Goal: Book appointment/travel/reservation

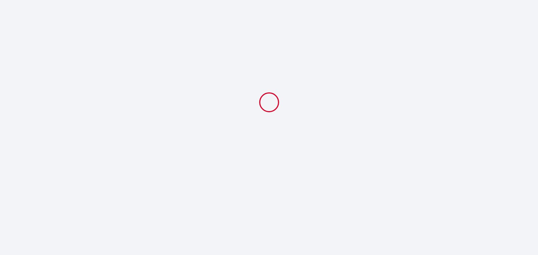
select select
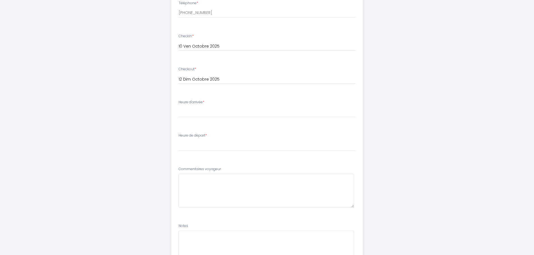
scroll to position [249, 0]
click at [204, 114] on select "16:00 16:30 17:00 17:30 18:00 18:30 19:00 19:30 20:00" at bounding box center [266, 111] width 177 height 11
select select "17:30"
click at [178, 106] on select "16:00 16:30 17:00 17:30 18:00 18:30 19:00 19:30 20:00" at bounding box center [266, 111] width 177 height 11
click at [199, 145] on select "00:00 00:30 01:00 01:30 02:00 02:30 03:00 03:30 04:00 04:30 05:00 05:30 06:00 0…" at bounding box center [266, 144] width 177 height 11
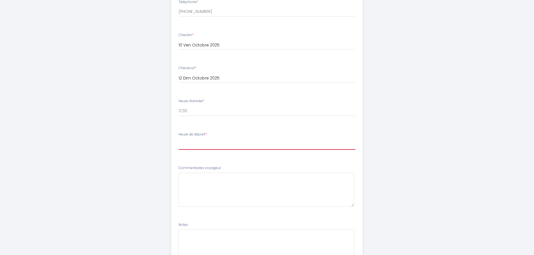
select select "10:00"
click at [178, 139] on select "00:00 00:30 01:00 01:30 02:00 02:30 03:00 03:30 04:00 04:30 05:00 05:30 06:00 0…" at bounding box center [266, 144] width 177 height 11
click at [140, 155] on div "Le Bellevue *front de mer * Hyper centre* Afin de préparer au mieux votre arriv…" at bounding box center [267, 31] width 287 height 560
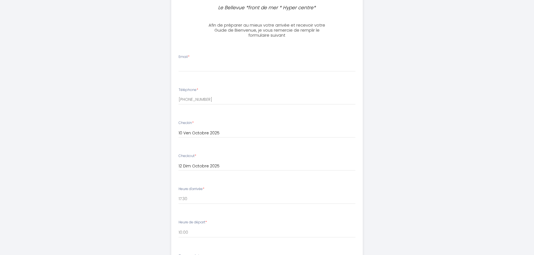
scroll to position [137, 0]
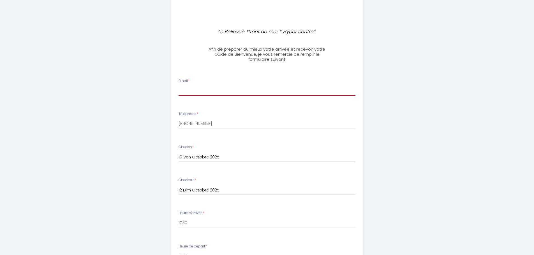
click at [189, 92] on input "Email *" at bounding box center [266, 91] width 177 height 10
paste input "[EMAIL_ADDRESS][DOMAIN_NAME]"
type input "[EMAIL_ADDRESS][DOMAIN_NAME]"
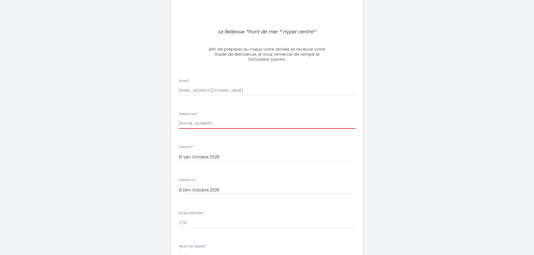
click at [213, 127] on input "[PHONE_NUMBER]" at bounding box center [266, 124] width 177 height 10
type input "[PHONE_NUMBER]"
click at [292, 158] on input "10 Ven Octobre 2025" at bounding box center [266, 157] width 177 height 7
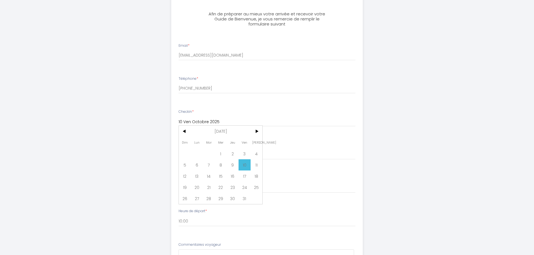
scroll to position [165, 0]
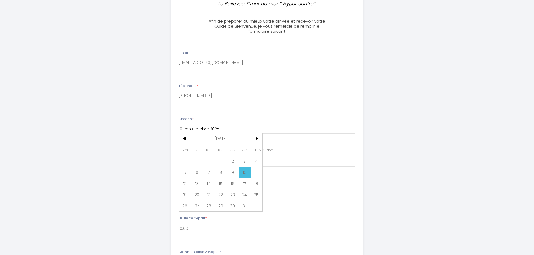
click at [122, 114] on div "Le Bellevue *front de mer * Hyper centre* Afin de préparer au mieux votre arriv…" at bounding box center [267, 115] width 534 height 560
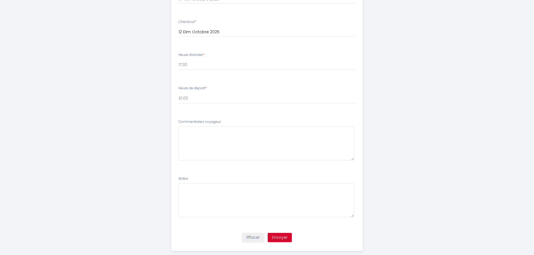
scroll to position [305, 0]
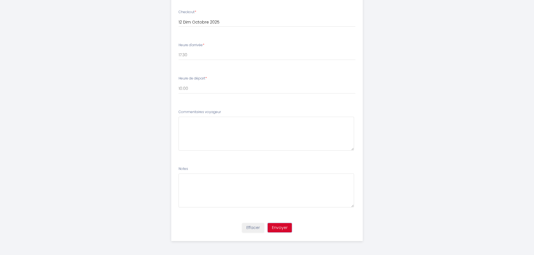
click at [281, 227] on button "Envoyer" at bounding box center [279, 228] width 24 height 10
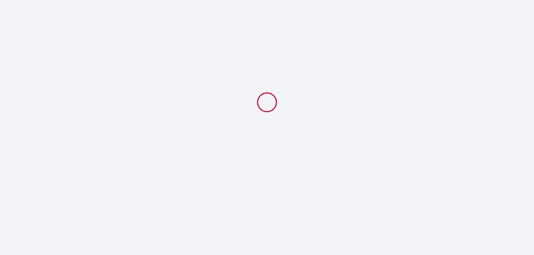
scroll to position [0, 0]
select select "17:30"
select select "10:00"
